Goal: Find specific page/section: Find specific page/section

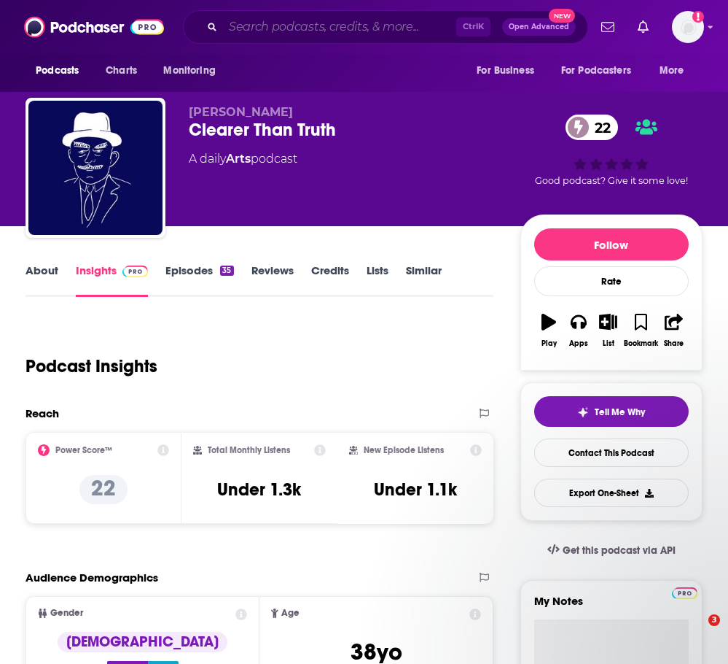
click at [260, 30] on input "Search podcasts, credits, & more..." at bounding box center [339, 26] width 233 height 23
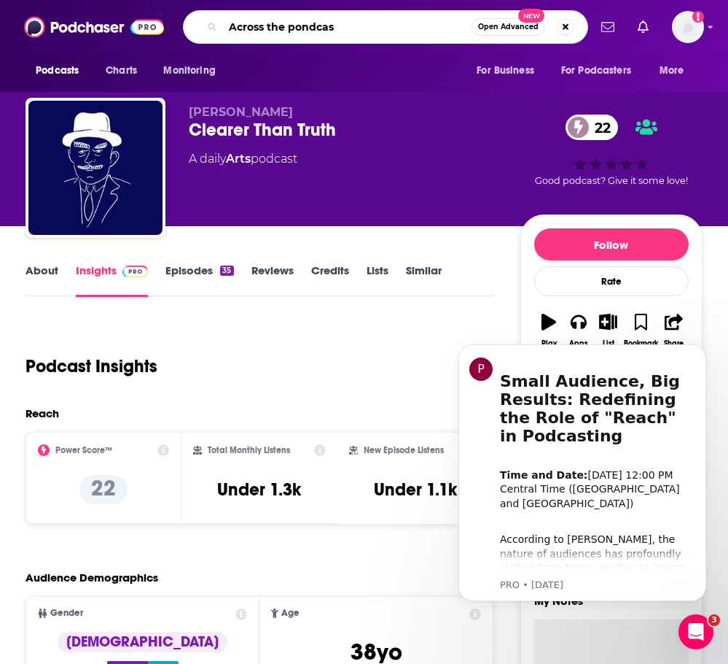
type input "Across the pondcast"
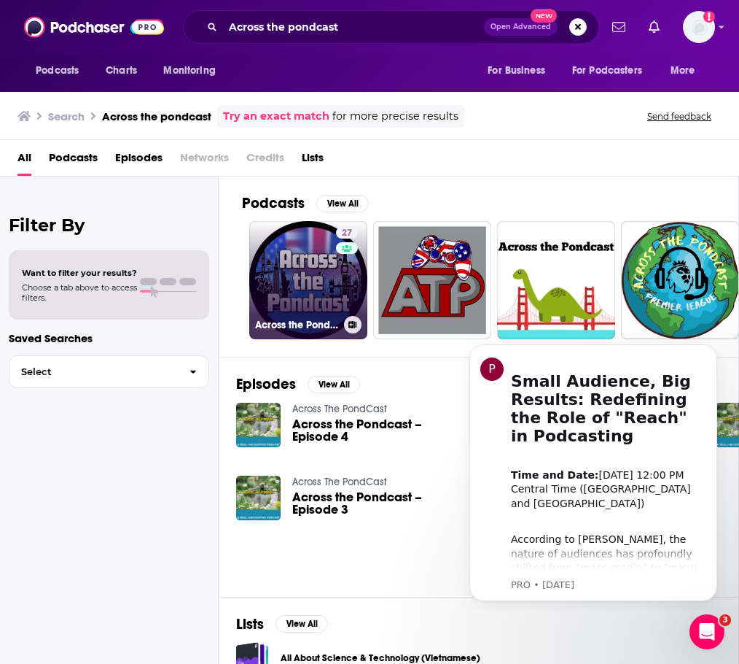
click at [290, 290] on link "27 Across the Pondcast" at bounding box center [308, 280] width 118 height 118
click at [323, 282] on link "27 Across the Pondcast" at bounding box center [308, 280] width 118 height 118
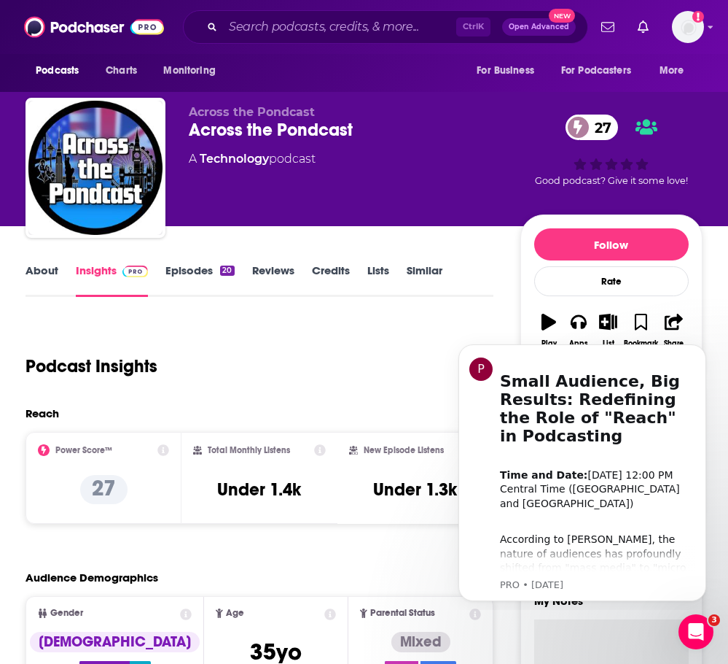
click at [436, 169] on div "Across the Pondcast Across the Pondcast 27 A Technology podcast" at bounding box center [355, 163] width 332 height 117
